Goal: Navigation & Orientation: Find specific page/section

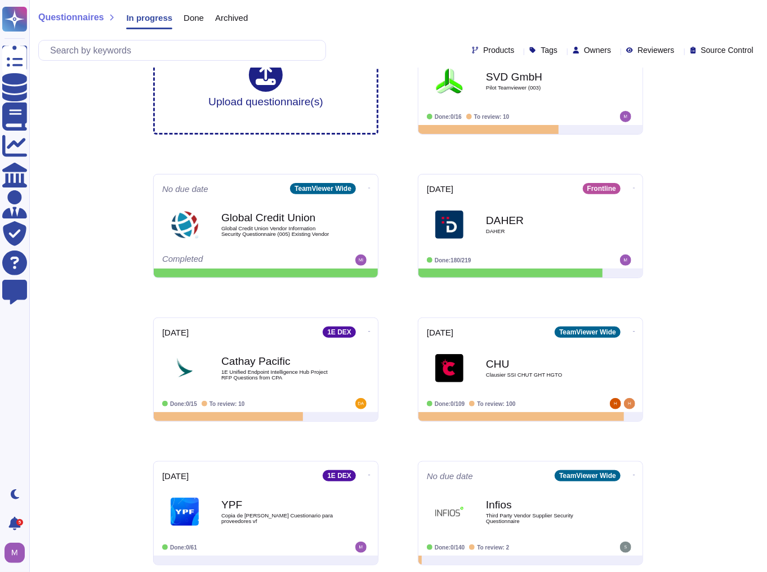
scroll to position [47, 0]
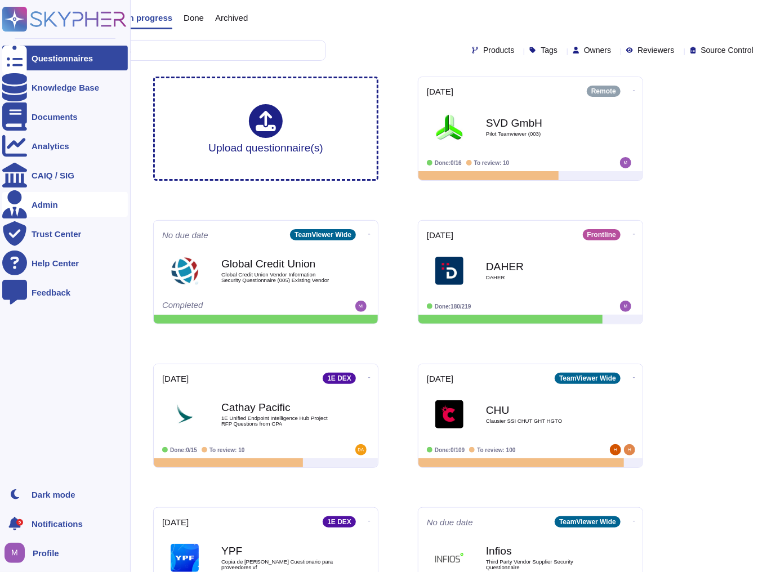
click at [72, 203] on div "Admin" at bounding box center [65, 204] width 126 height 25
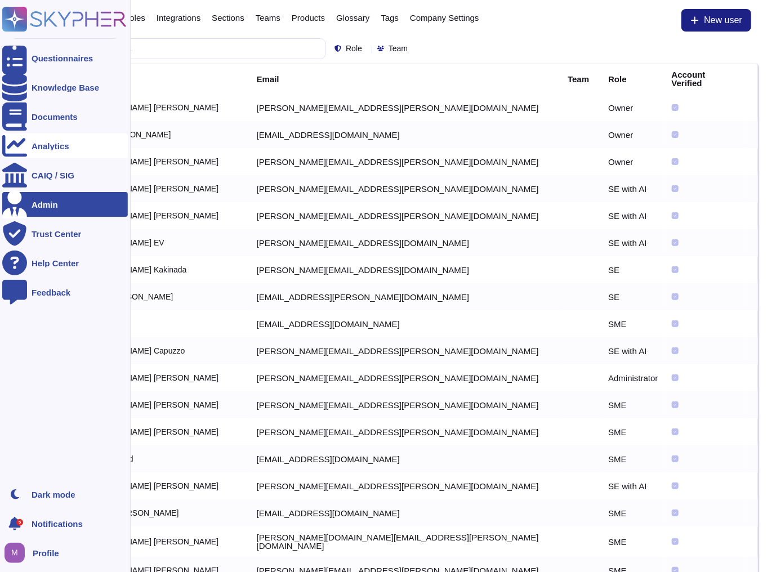
click at [41, 134] on div "Analytics" at bounding box center [65, 145] width 126 height 25
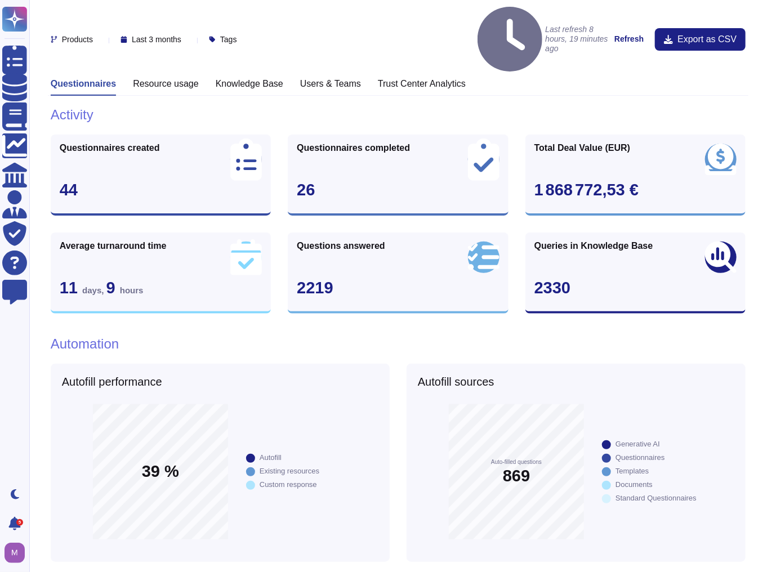
click at [238, 78] on h3 "Knowledge Base" at bounding box center [250, 83] width 68 height 11
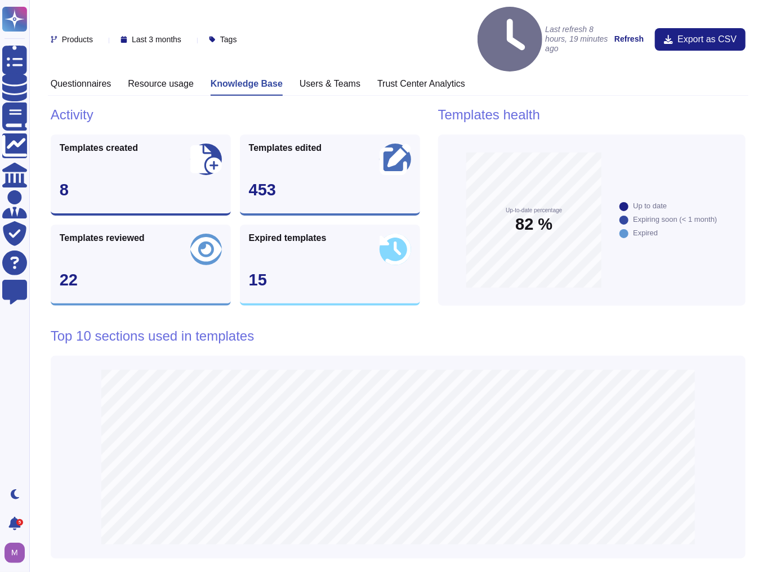
click at [376, 35] on div "Products Last 3 months Tags Last refresh 8 hours, 19 minutes ago Refresh Export…" at bounding box center [398, 39] width 701 height 78
click at [378, 78] on h3 "Trust Center Analytics" at bounding box center [421, 83] width 88 height 11
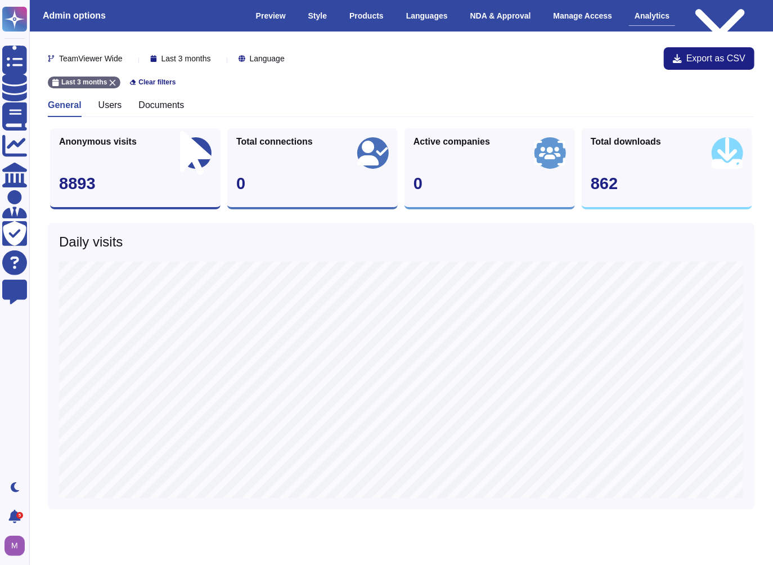
click at [156, 106] on h3 "Documents" at bounding box center [161, 105] width 46 height 11
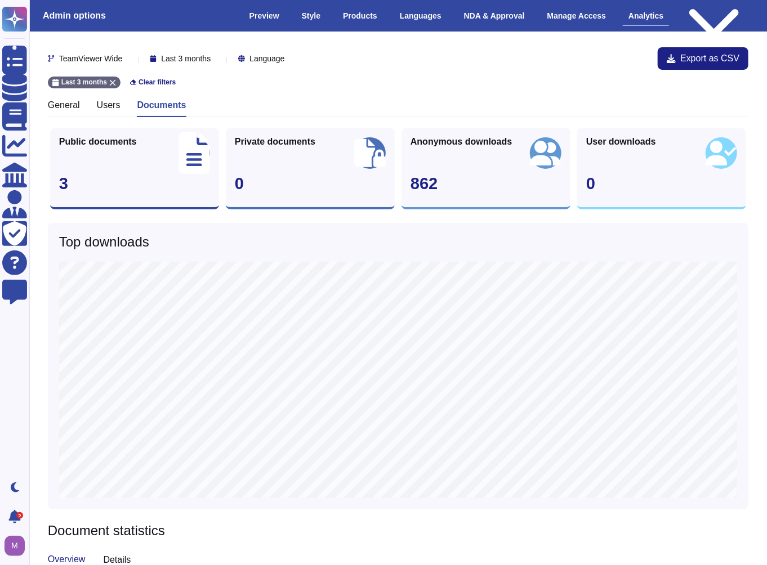
click at [301, 239] on h1 "Top downloads" at bounding box center [398, 242] width 678 height 16
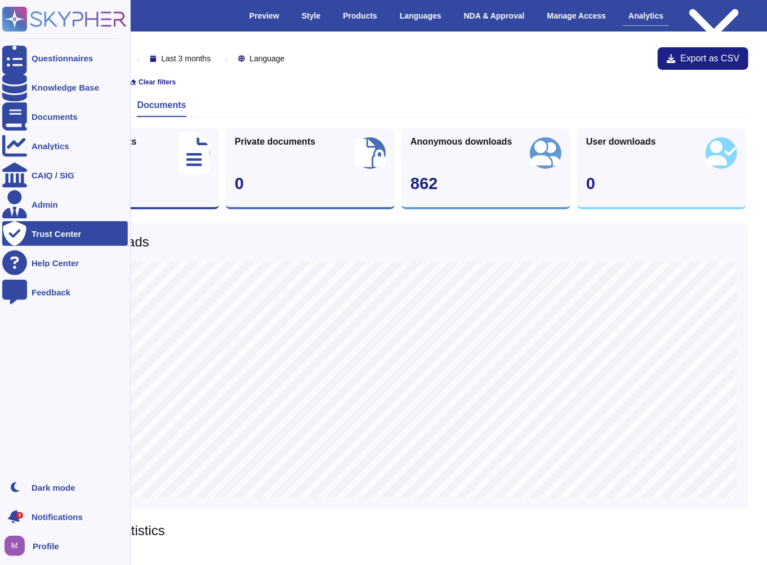
click at [14, 511] on icon at bounding box center [14, 516] width 16 height 16
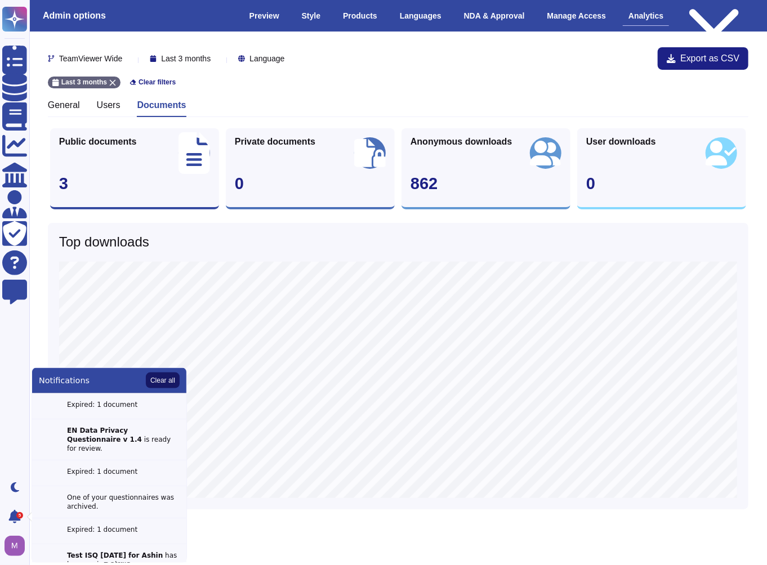
click at [159, 381] on button "Clear all" at bounding box center [163, 381] width 34 height 16
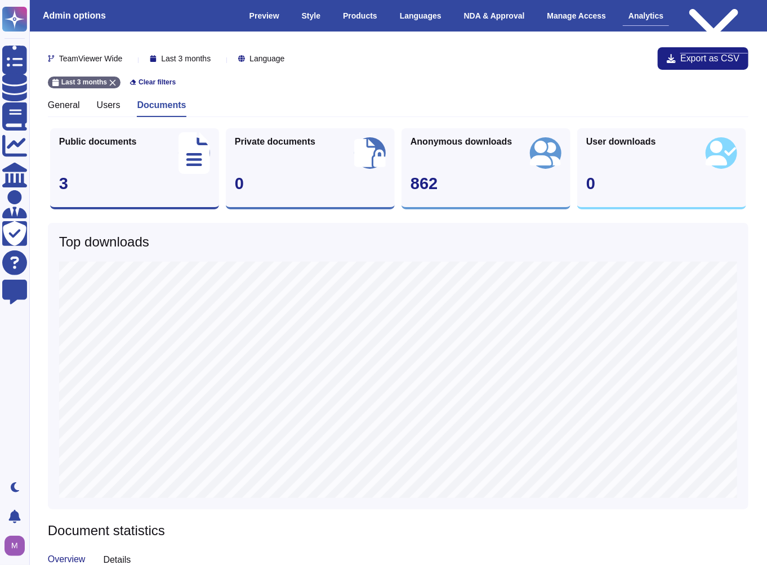
click at [718, 12] on div "Public version" at bounding box center [714, 16] width 68 height 76
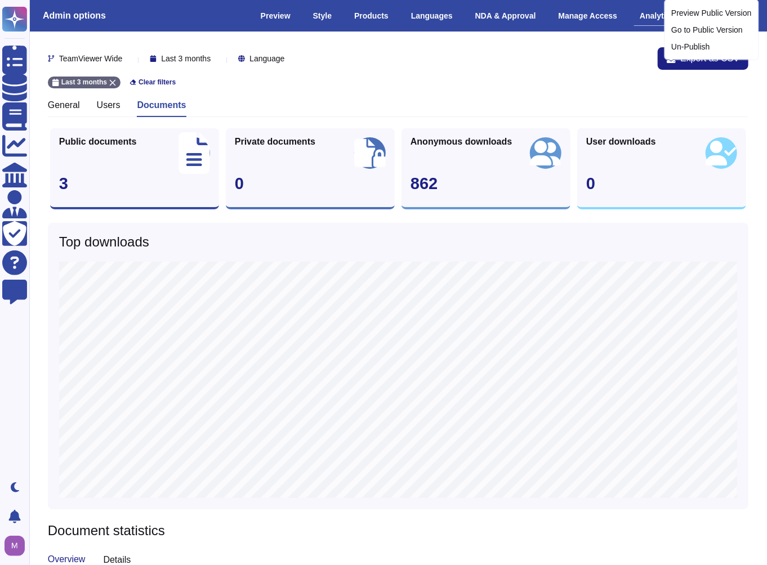
click at [513, 62] on div "TeamViewer Wide Last 3 months Language Export as CSV" at bounding box center [398, 58] width 701 height 23
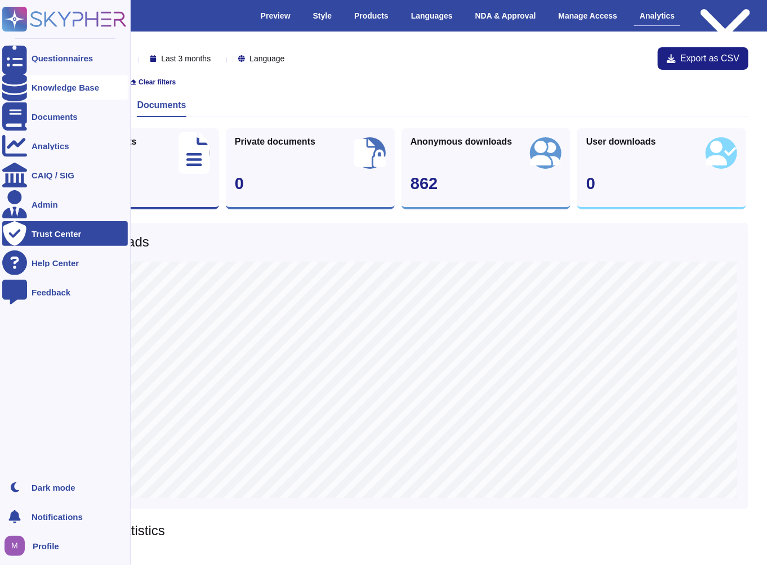
click at [4, 82] on div at bounding box center [14, 87] width 25 height 25
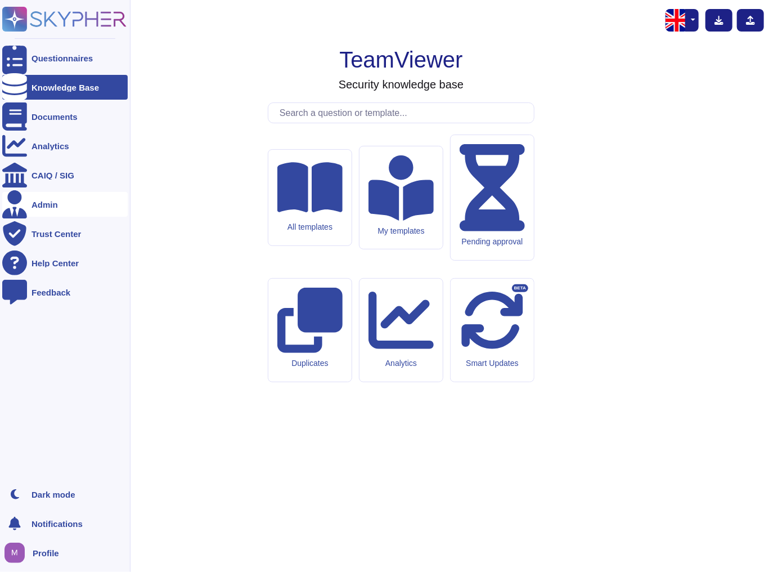
click at [34, 200] on div "Admin" at bounding box center [45, 204] width 26 height 8
